Goal: Information Seeking & Learning: Learn about a topic

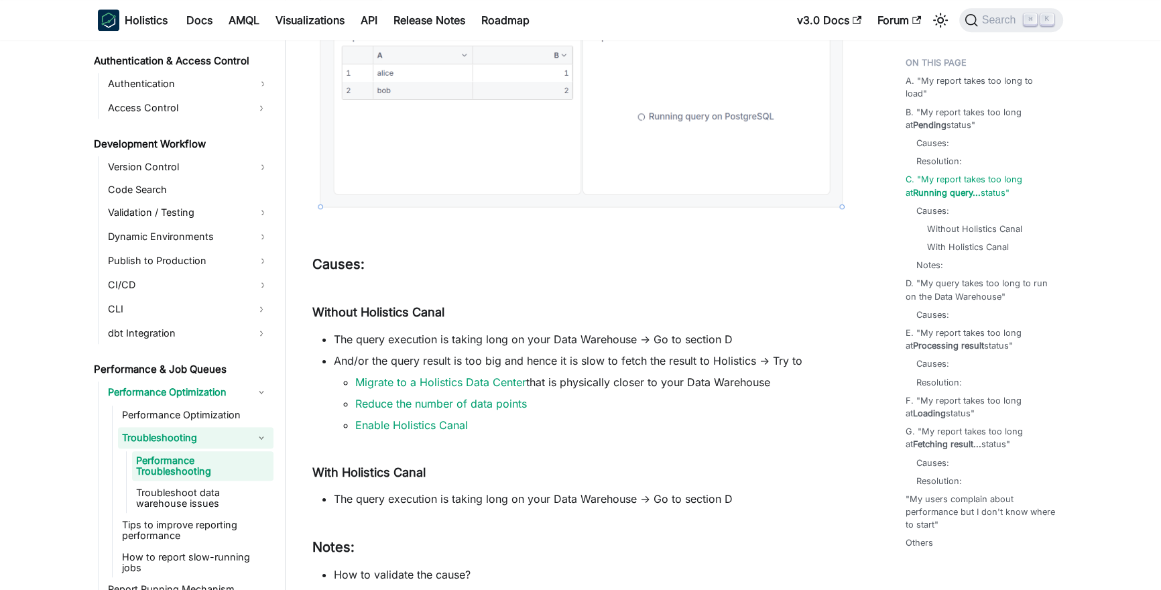
scroll to position [1224, 0]
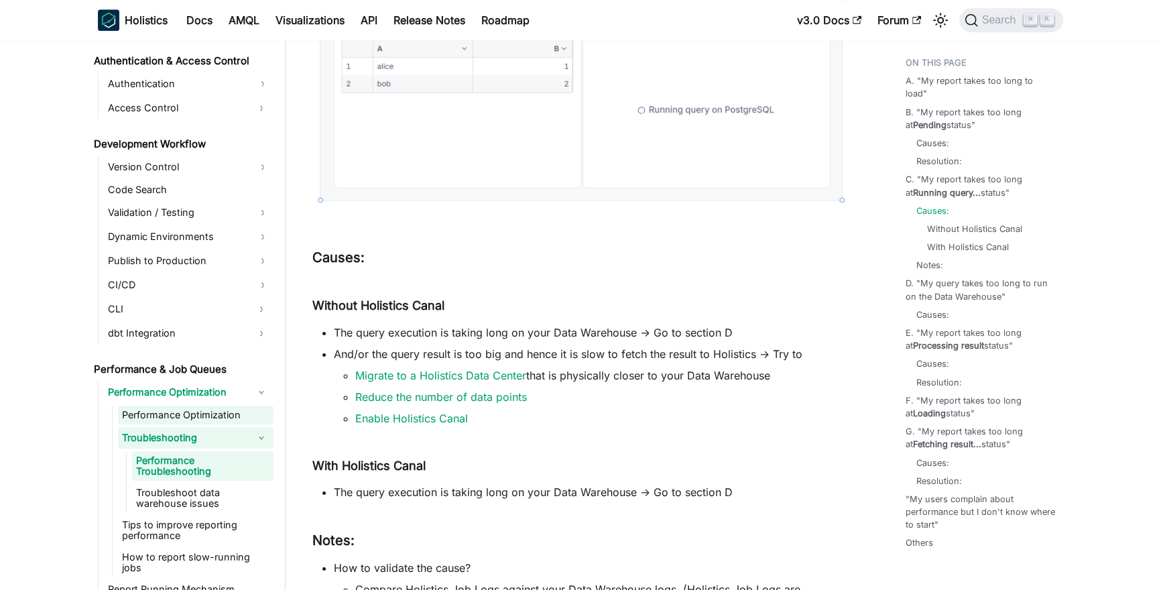
click at [227, 416] on link "Performance Optimization" at bounding box center [196, 415] width 156 height 19
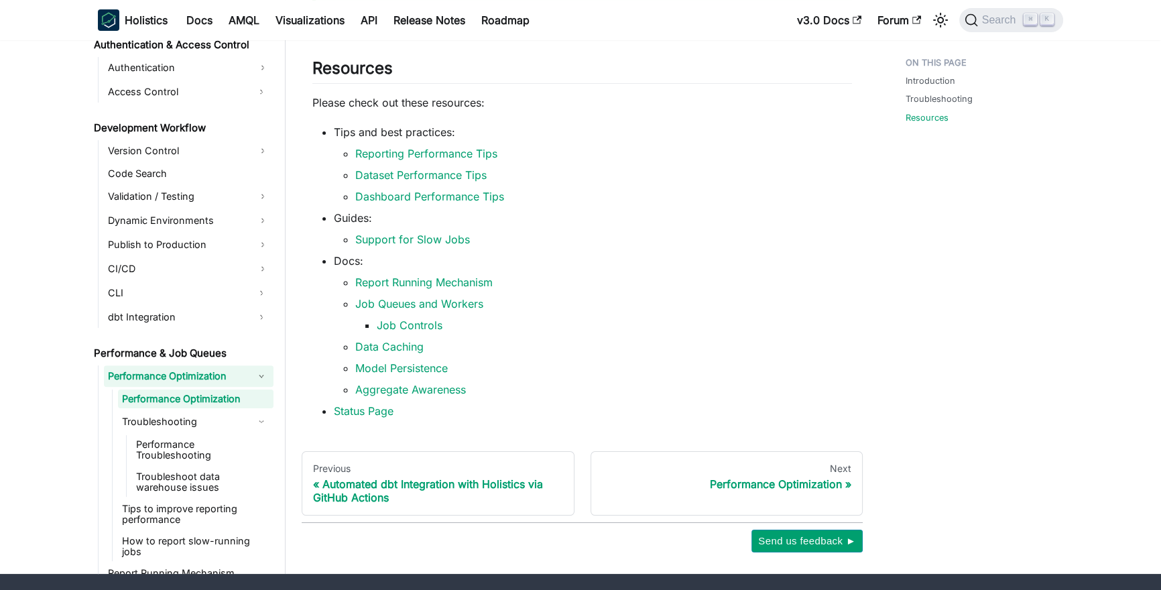
scroll to position [333, 0]
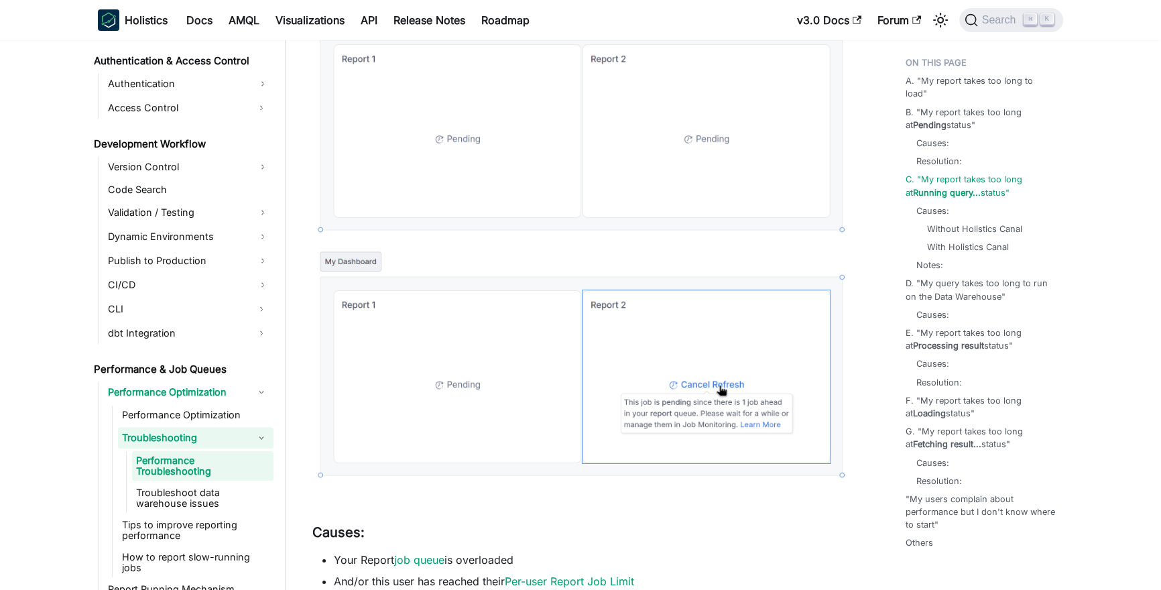
scroll to position [1113, 0]
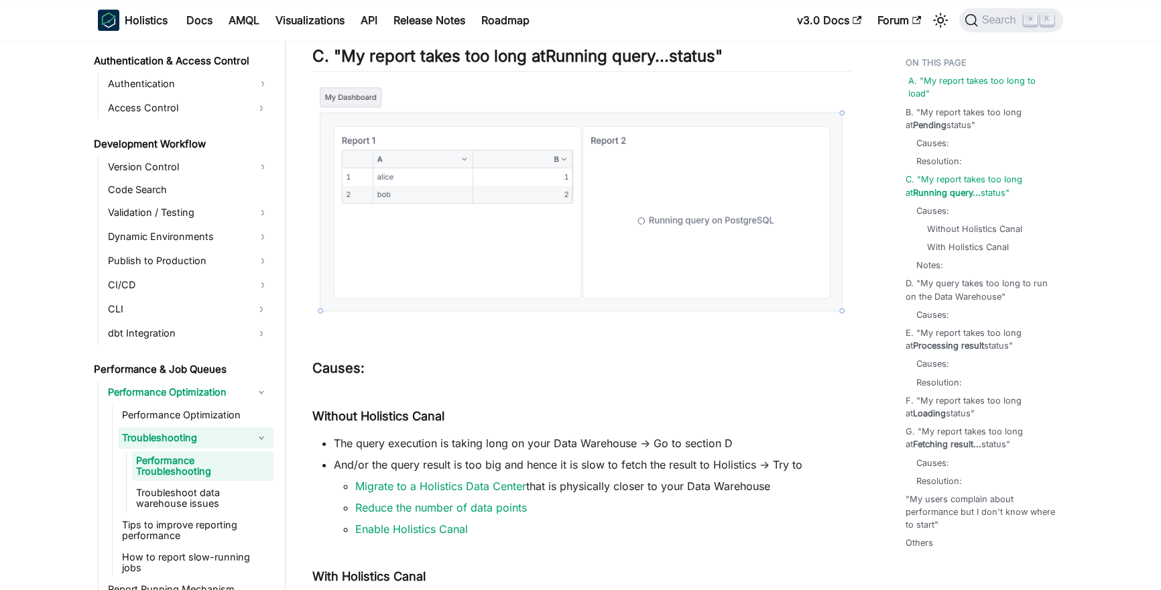
click at [953, 78] on link "A. "My report takes too long to load"" at bounding box center [984, 86] width 150 height 25
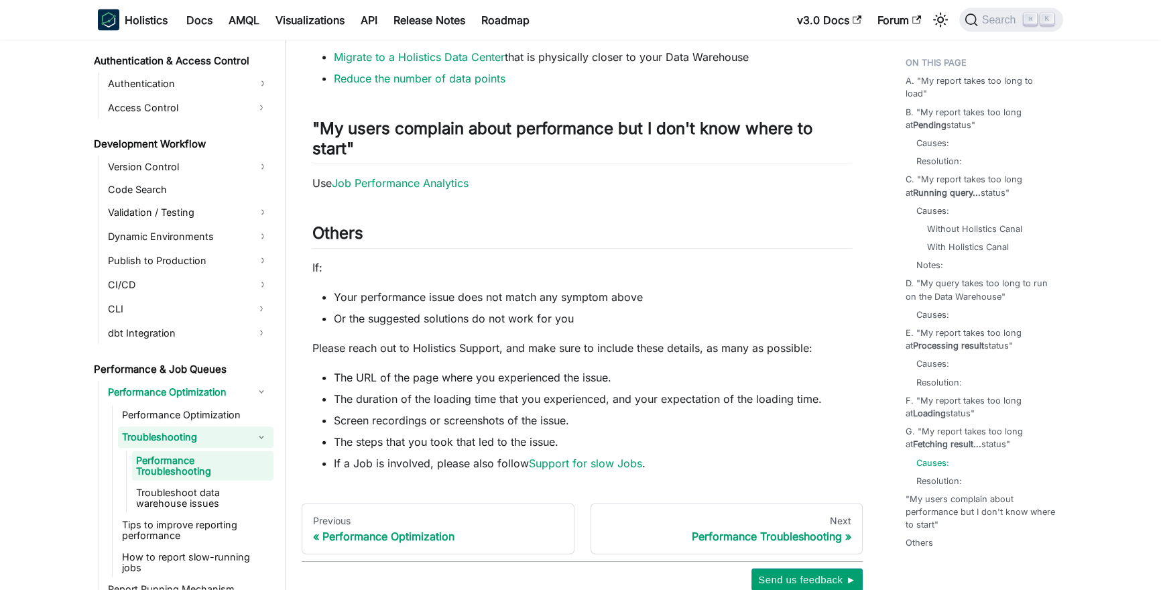
scroll to position [3989, 0]
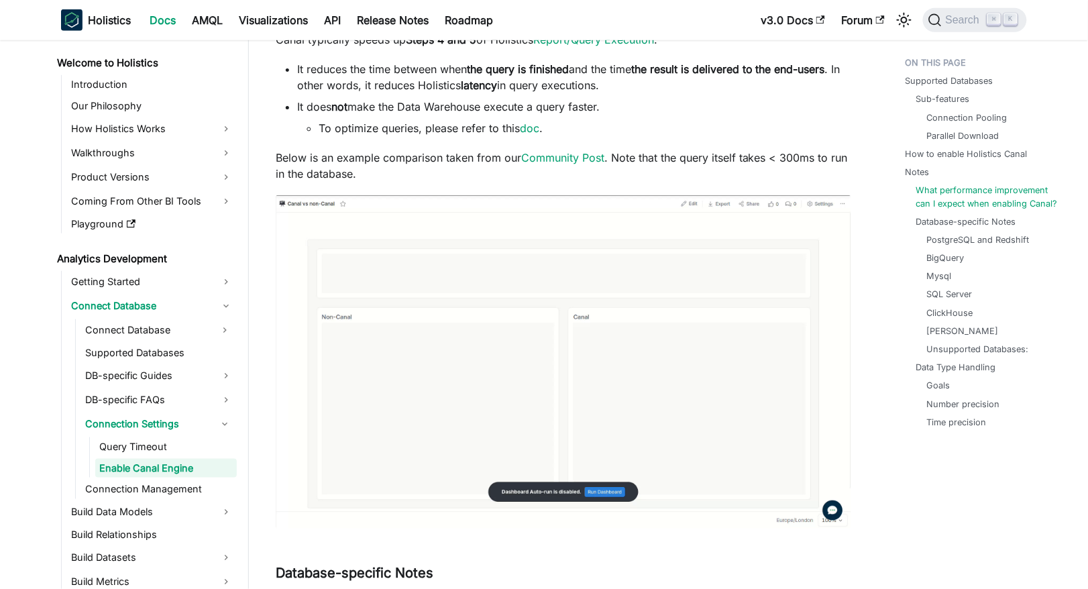
scroll to position [1757, 0]
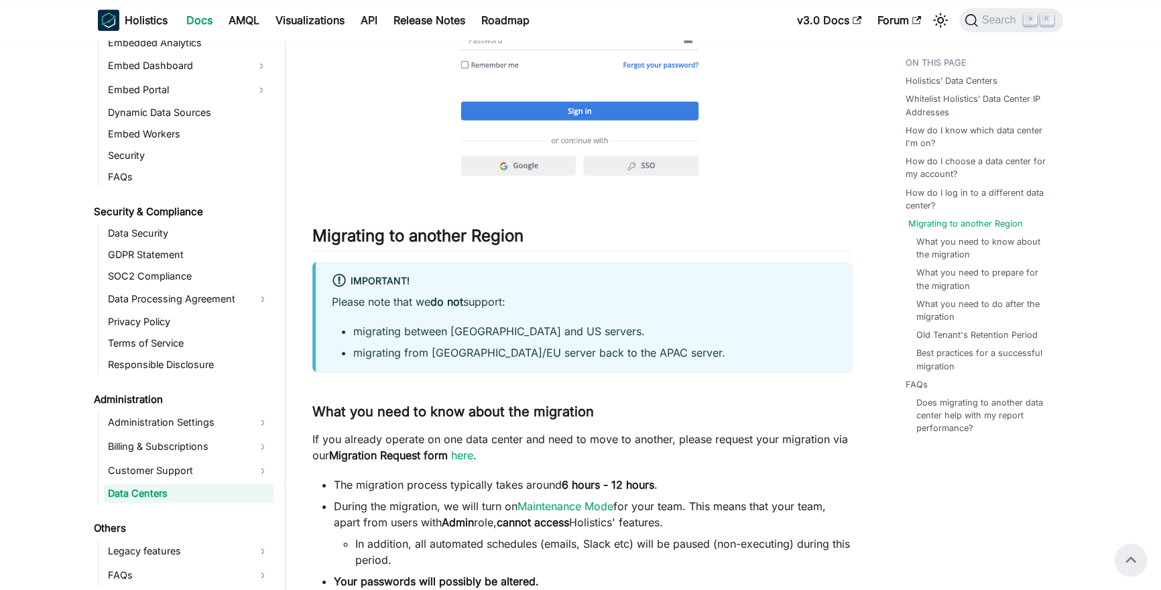
scroll to position [2250, 0]
